Goal: Task Accomplishment & Management: Use online tool/utility

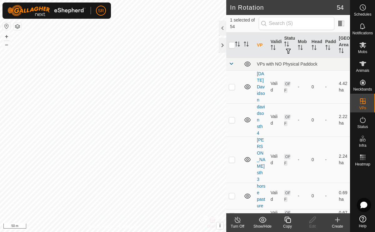
click at [286, 221] on icon at bounding box center [287, 220] width 6 height 6
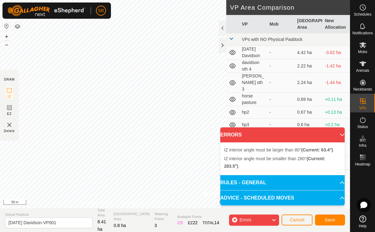
click at [155, 99] on div "IZ interior angle must be smaller than 280° (Current: 283.5°) . + – ⇧ i © Mapbo…" at bounding box center [113, 104] width 226 height 208
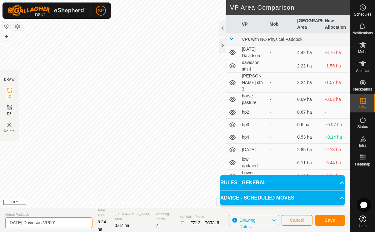
click at [61, 222] on input "[DATE] Davidson-VP001" at bounding box center [48, 222] width 87 height 11
type input "A"
type input "move towards house temp"
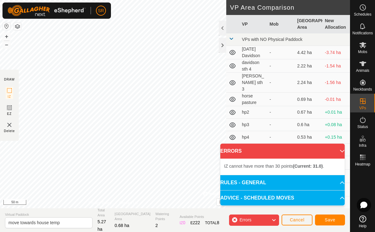
click at [273, 219] on icon at bounding box center [273, 220] width 5 height 8
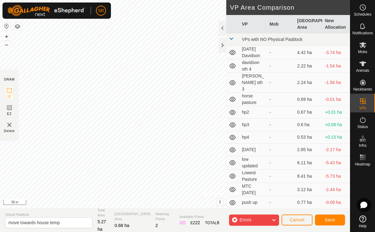
click at [234, 218] on div "Errors" at bounding box center [254, 219] width 50 height 11
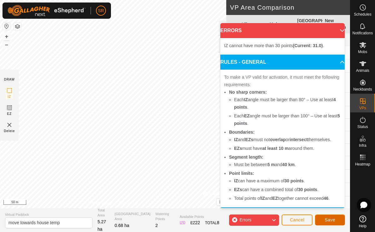
click at [333, 222] on span "Save" at bounding box center [329, 219] width 11 height 5
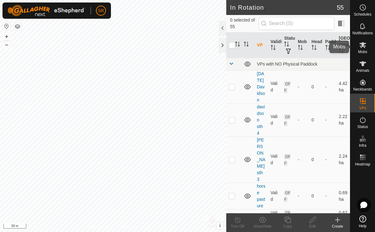
click at [361, 50] on span "Mobs" at bounding box center [362, 52] width 9 height 4
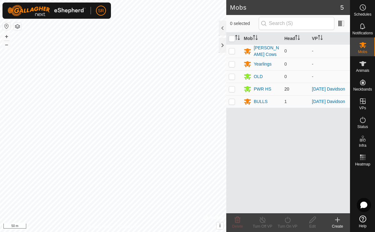
click at [234, 88] on p-checkbox at bounding box center [232, 88] width 6 height 5
checkbox input "true"
click at [232, 106] on td at bounding box center [233, 101] width 15 height 12
checkbox input "true"
click at [289, 224] on div "Turn On VP" at bounding box center [287, 227] width 25 height 6
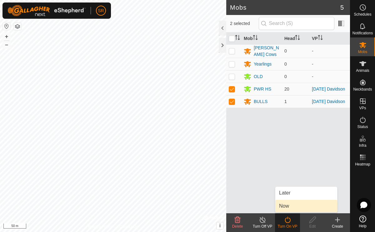
click at [293, 203] on link "Now" at bounding box center [306, 206] width 62 height 12
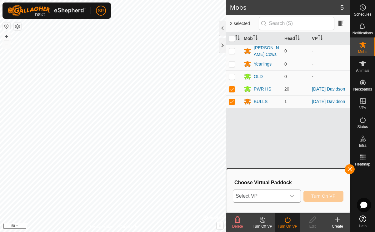
click at [296, 197] on div "dropdown trigger" at bounding box center [291, 196] width 12 height 12
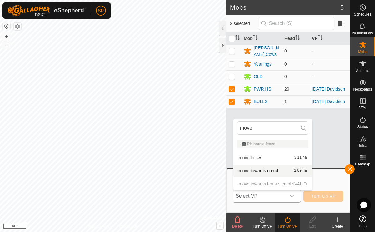
type input "move"
click at [257, 185] on p-selectitem "move towards house temp INVALID" at bounding box center [272, 184] width 79 height 12
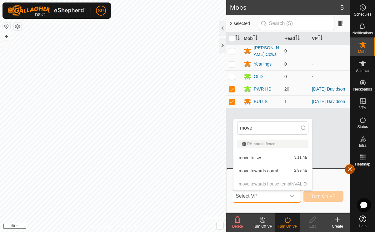
click at [347, 170] on button "button" at bounding box center [349, 169] width 10 height 10
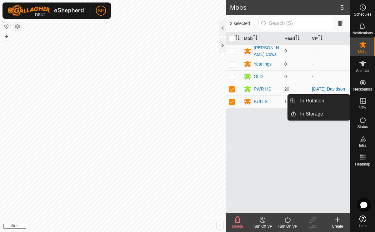
click at [364, 101] on icon at bounding box center [362, 100] width 7 height 7
click at [319, 113] on link "In Storage" at bounding box center [322, 114] width 53 height 12
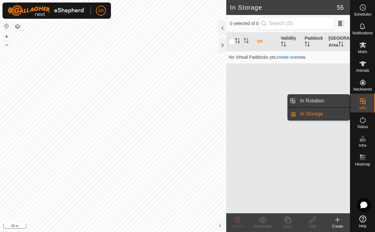
click at [320, 104] on link "In Rotation" at bounding box center [322, 101] width 53 height 12
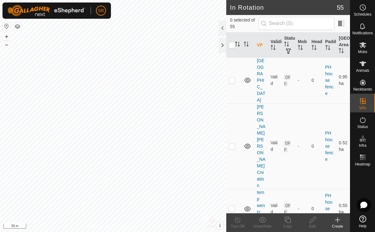
scroll to position [1631, 0]
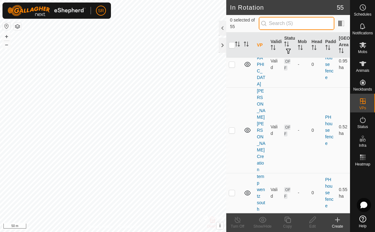
click at [280, 27] on input "text" at bounding box center [297, 23] width 76 height 13
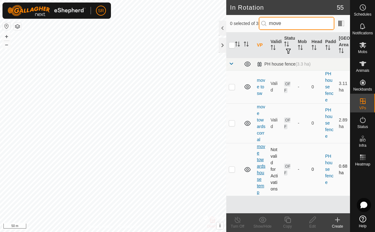
type input "move"
click at [259, 166] on link "move towards house temp" at bounding box center [261, 169] width 8 height 51
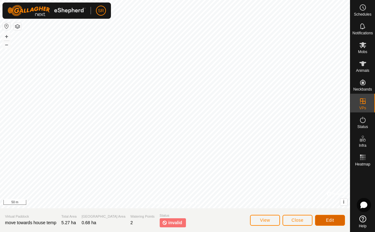
click at [324, 220] on button "Edit" at bounding box center [330, 220] width 30 height 11
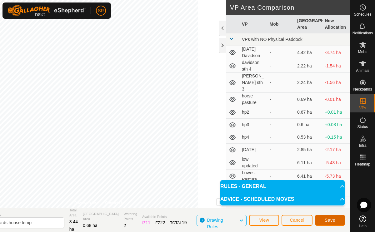
click at [325, 220] on span "Save" at bounding box center [329, 220] width 11 height 5
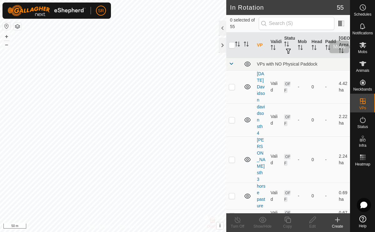
click at [362, 50] on span "Mobs" at bounding box center [362, 52] width 9 height 4
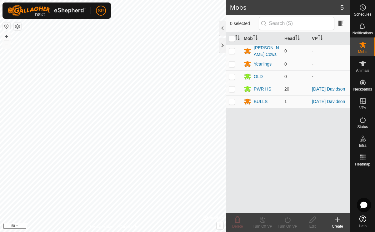
click at [234, 88] on p-checkbox at bounding box center [232, 88] width 6 height 5
checkbox input "true"
click at [232, 101] on p-checkbox at bounding box center [232, 101] width 6 height 5
checkbox input "true"
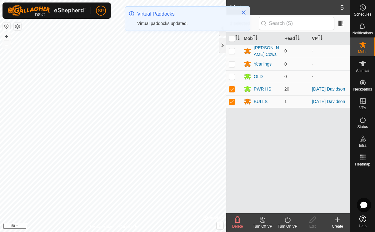
click at [287, 222] on icon at bounding box center [287, 220] width 6 height 6
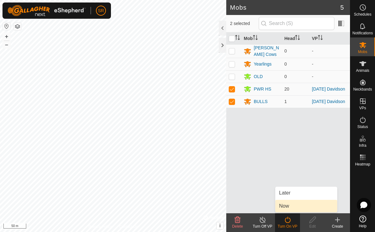
click at [288, 207] on link "Now" at bounding box center [306, 206] width 62 height 12
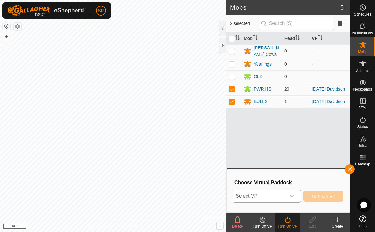
click at [296, 197] on div "dropdown trigger" at bounding box center [291, 196] width 12 height 12
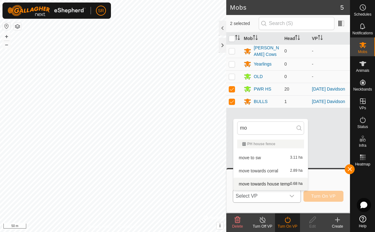
type input "mo"
click at [268, 185] on li "move towards house temp 0.68 ha" at bounding box center [270, 184] width 74 height 12
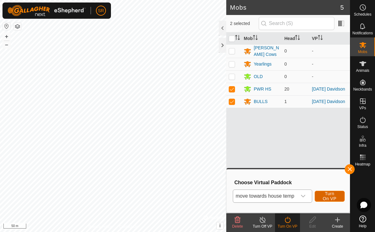
click at [329, 198] on span "Turn On VP" at bounding box center [329, 196] width 14 height 10
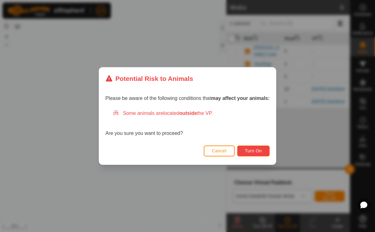
click at [254, 150] on span "Turn On" at bounding box center [253, 150] width 17 height 5
